Goal: Navigation & Orientation: Find specific page/section

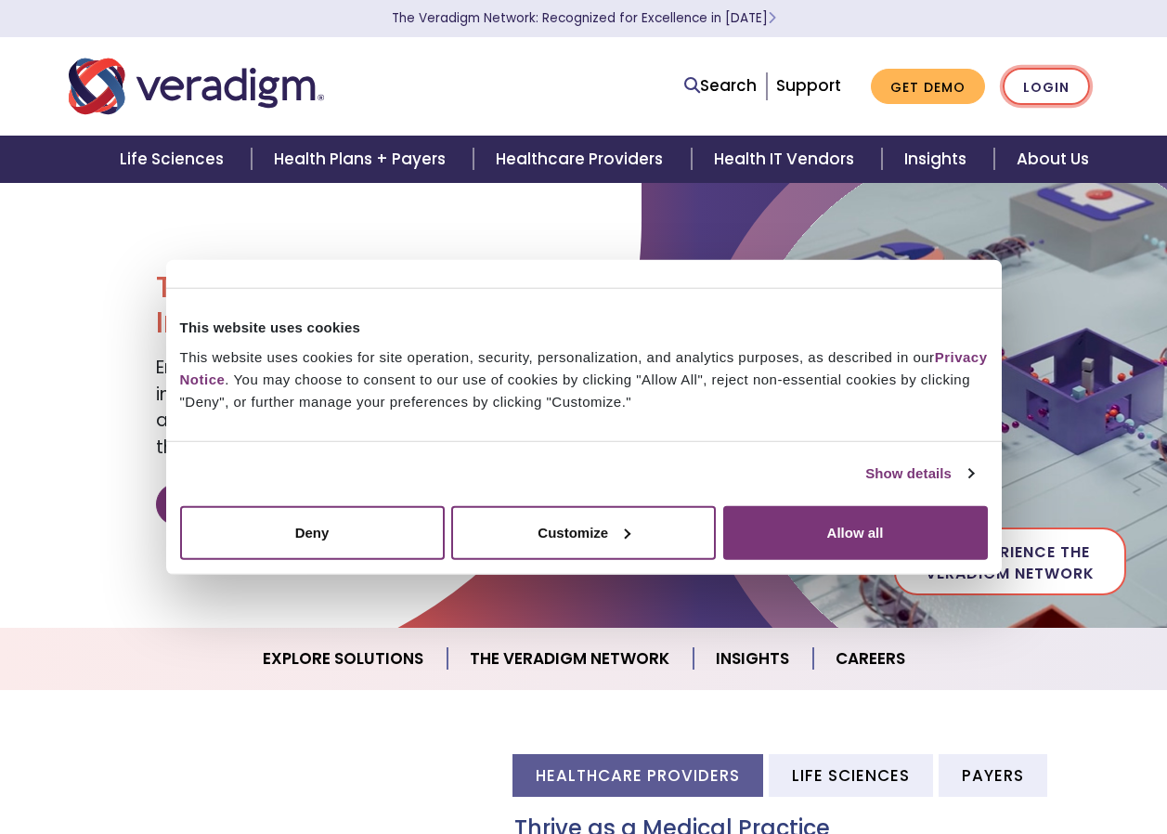
click at [1040, 84] on link "Login" at bounding box center [1046, 87] width 87 height 38
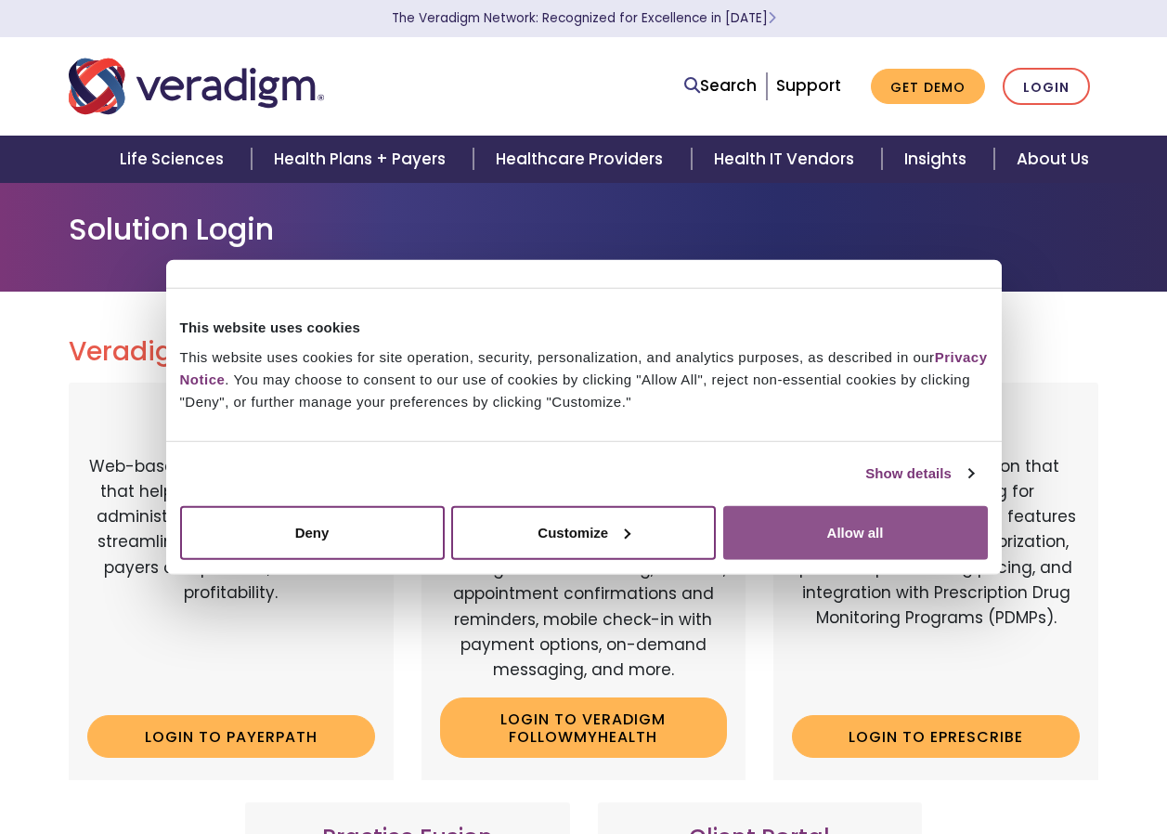
click at [888, 521] on button "Allow all" at bounding box center [856, 532] width 265 height 54
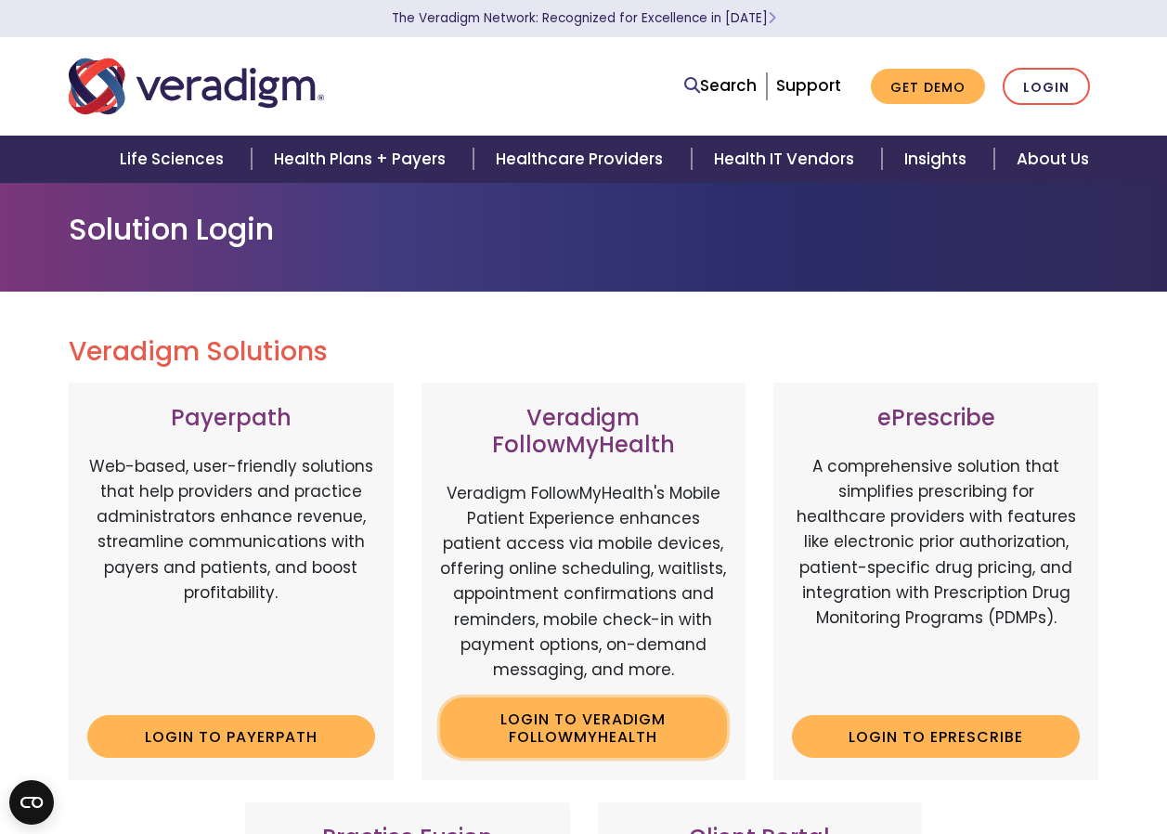
click at [546, 716] on link "Login to Veradigm FollowMyHealth" at bounding box center [584, 728] width 288 height 60
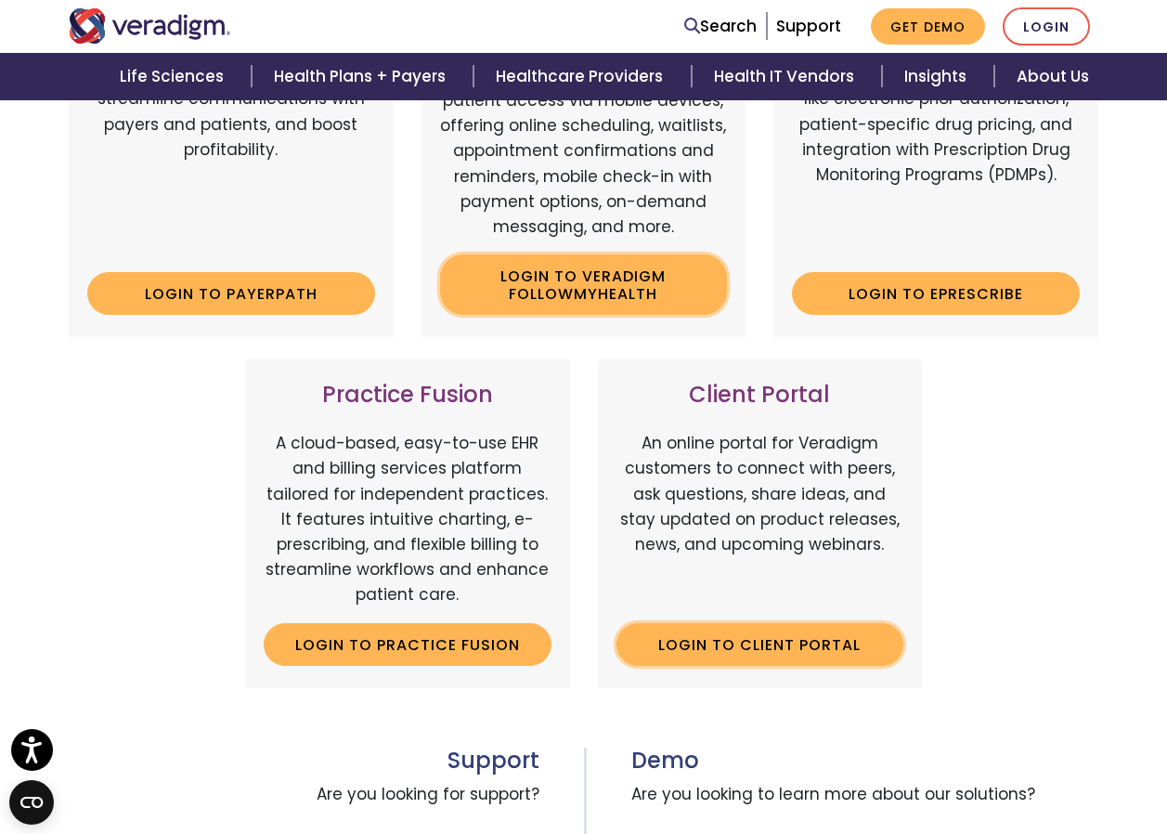
scroll to position [464, 0]
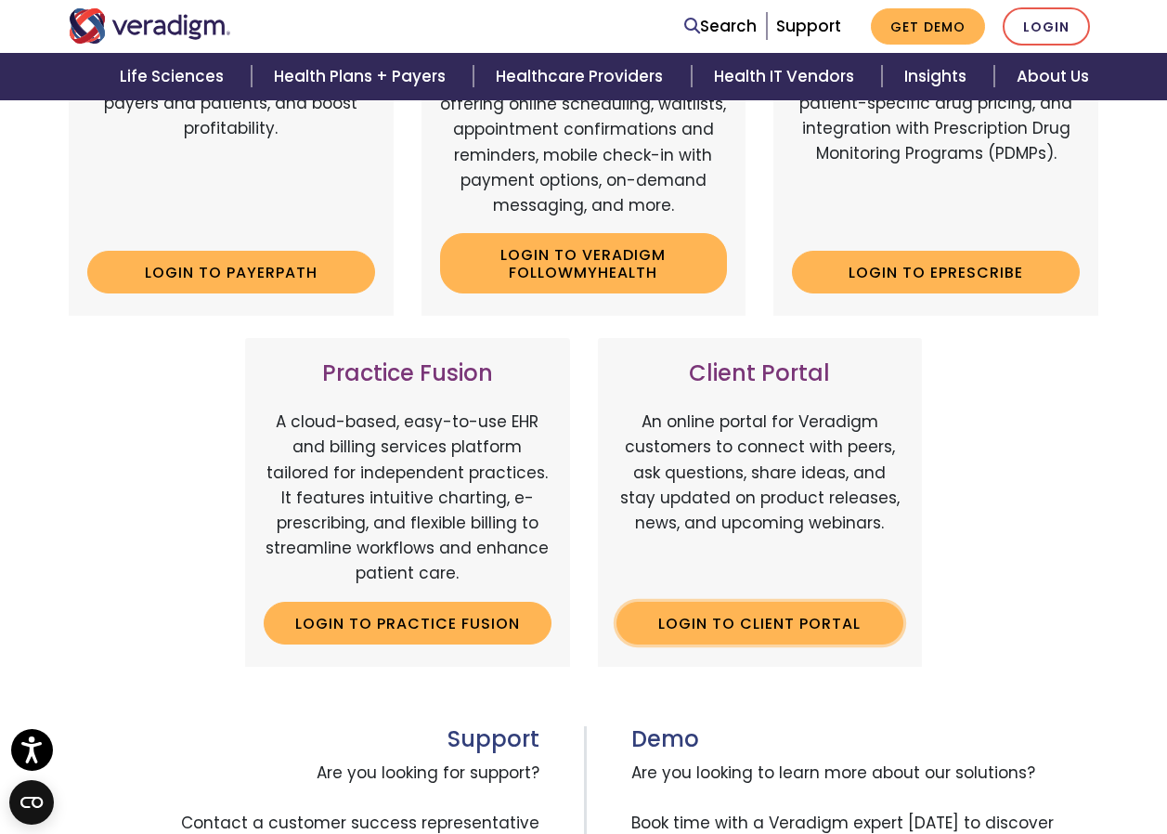
click at [816, 640] on link "Login to Client Portal" at bounding box center [761, 623] width 288 height 43
